Goal: Information Seeking & Learning: Check status

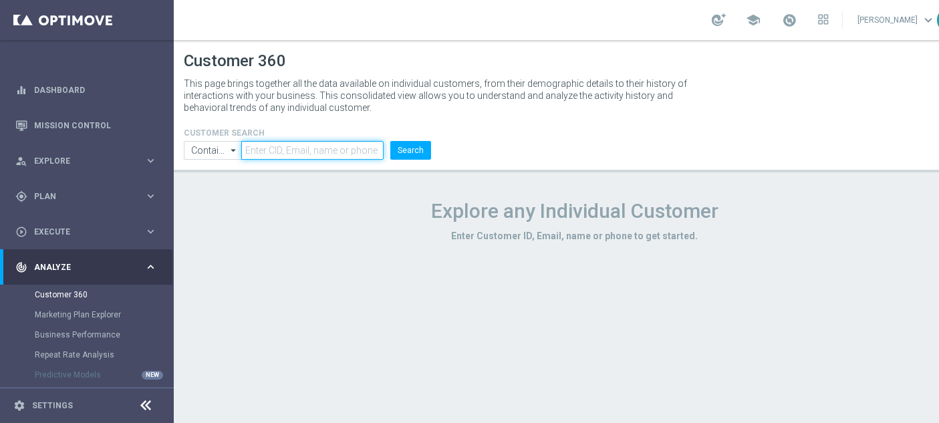
click at [276, 150] on input "text" at bounding box center [312, 150] width 142 height 19
paste input "1705259"
type input "1705259"
click at [390, 141] on button "Search" at bounding box center [410, 150] width 41 height 19
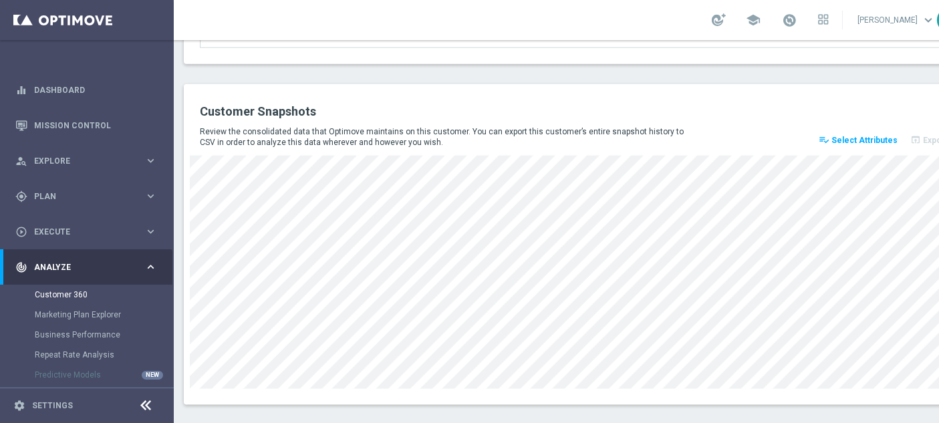
scroll to position [1884, 0]
